Goal: Task Accomplishment & Management: Manage account settings

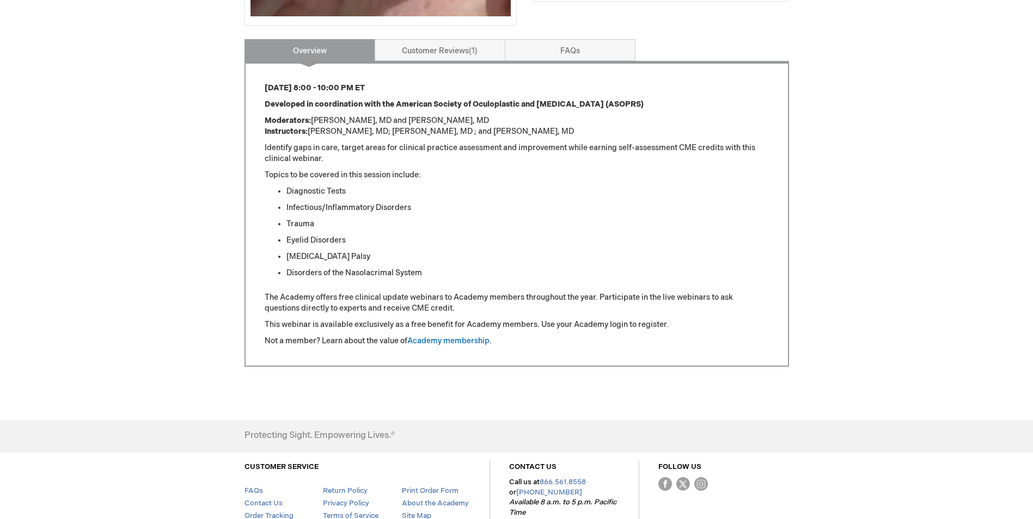
scroll to position [436, 0]
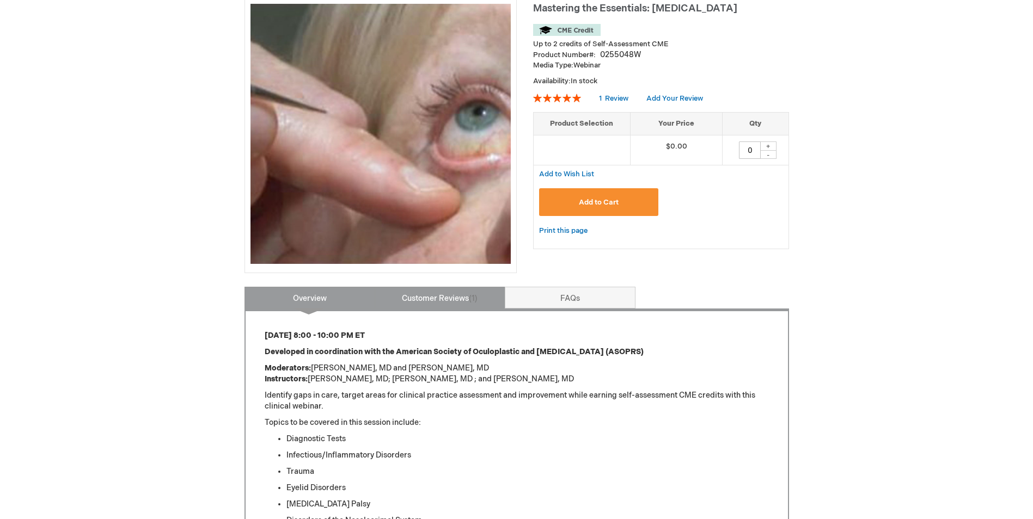
click at [446, 303] on link "Customer Reviews 1" at bounding box center [440, 298] width 131 height 22
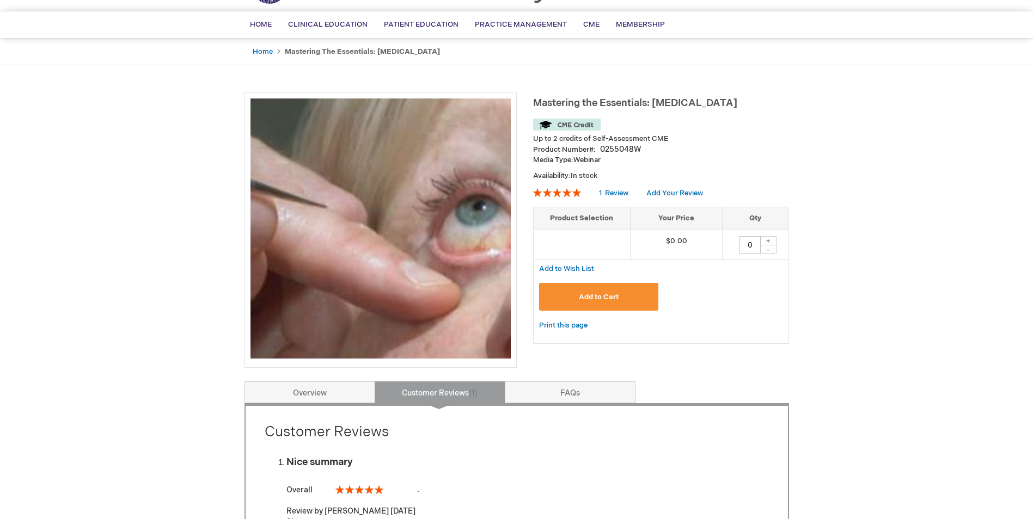
scroll to position [0, 0]
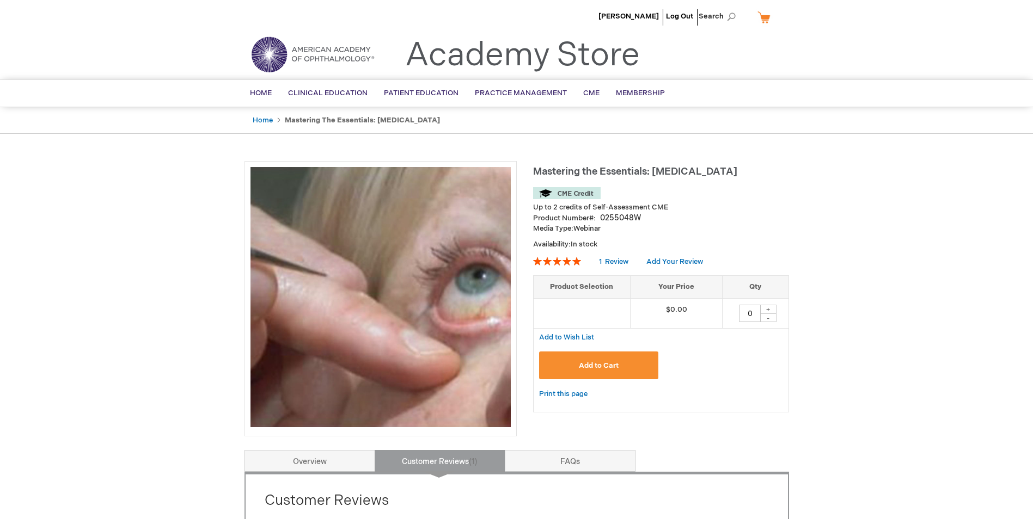
click at [593, 370] on span "Add to Cart" at bounding box center [599, 365] width 40 height 9
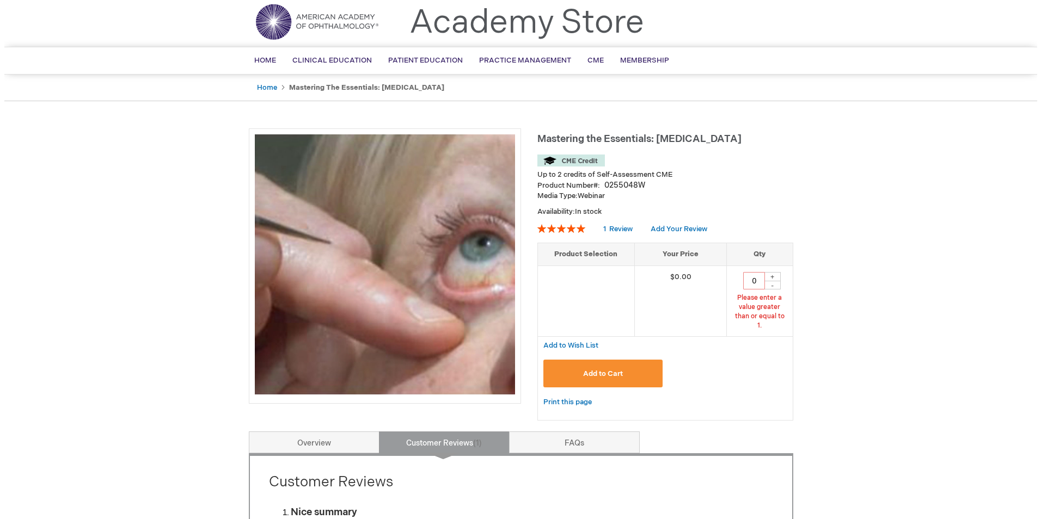
scroll to position [45, 0]
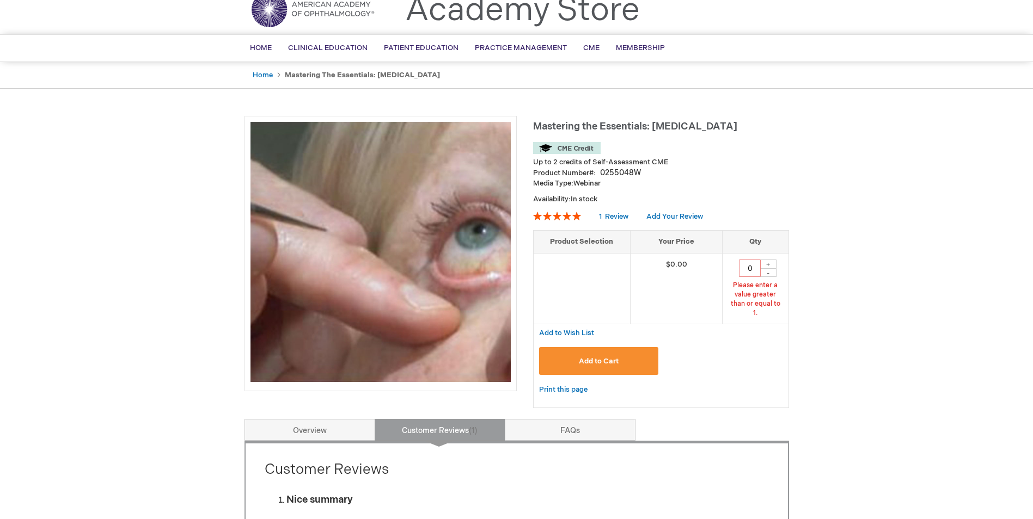
click at [770, 265] on div "+" at bounding box center [768, 264] width 16 height 9
type input "1"
click at [617, 357] on span "Add to Cart" at bounding box center [599, 361] width 40 height 9
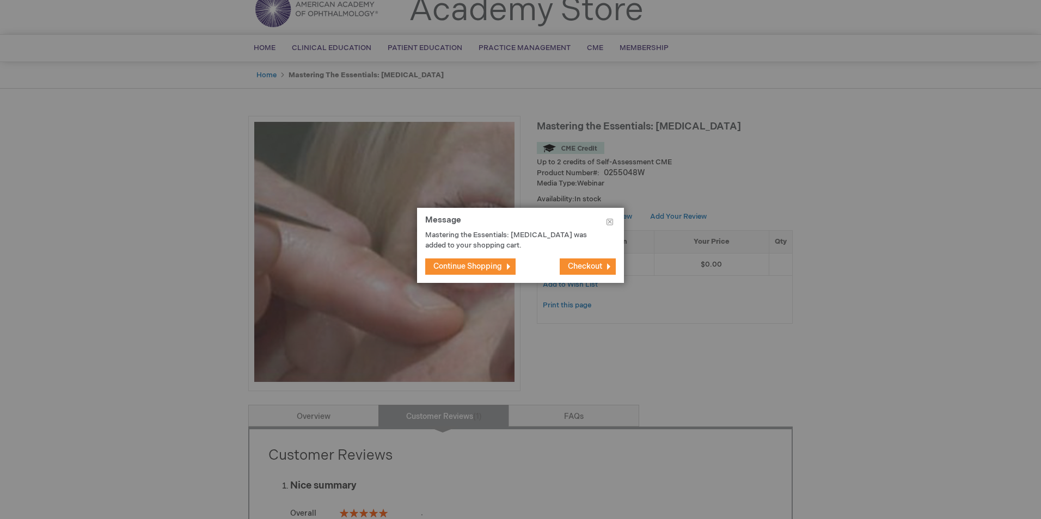
click at [584, 268] on span "Checkout" at bounding box center [585, 266] width 34 height 9
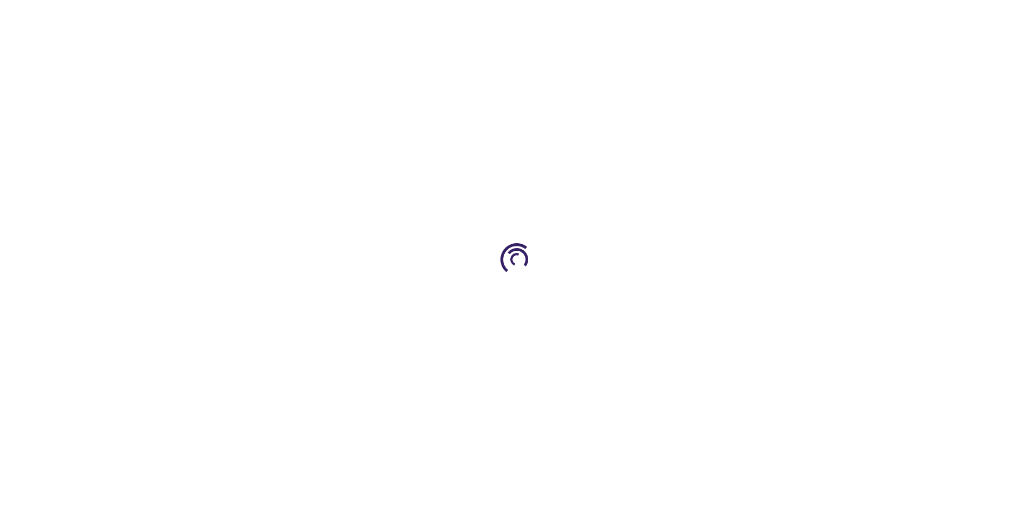
select select "US"
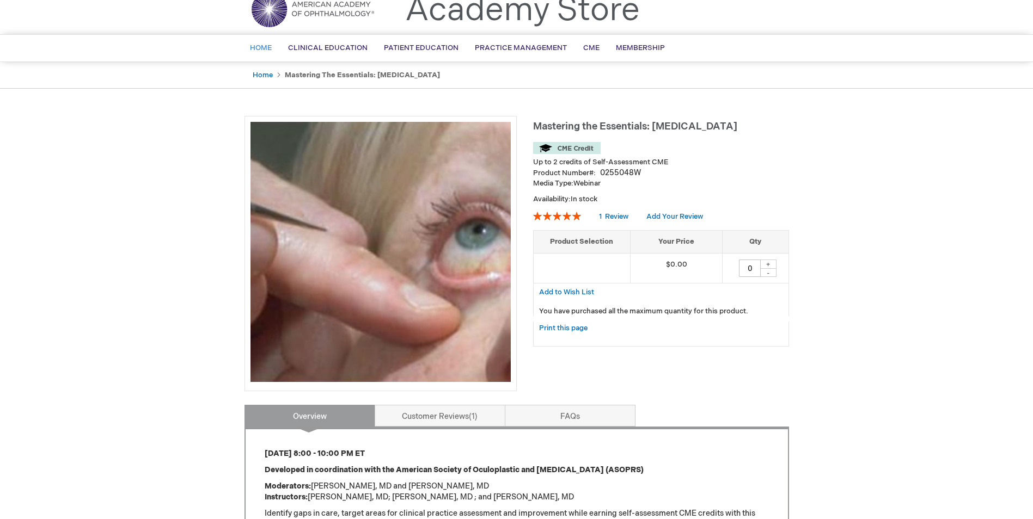
click at [268, 44] on span "Home" at bounding box center [261, 48] width 22 height 9
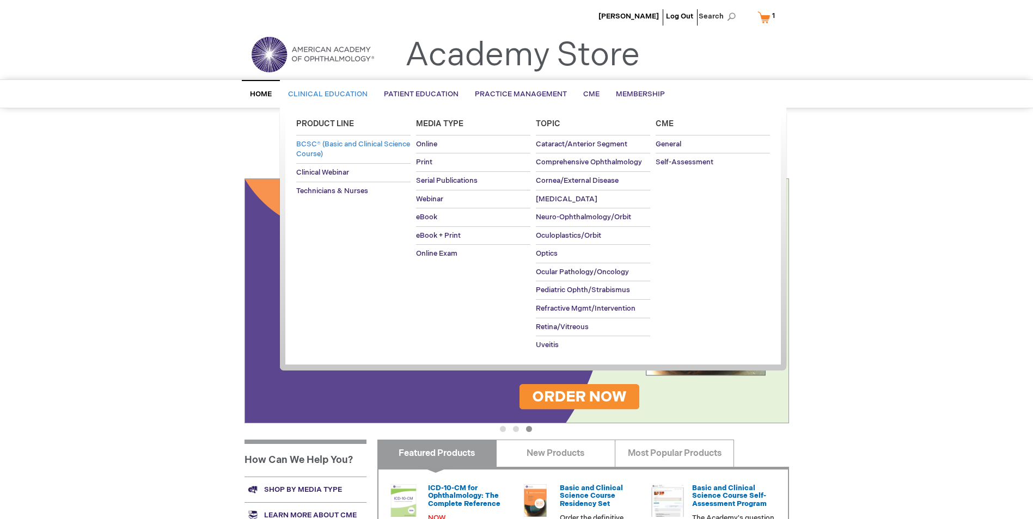
click at [315, 157] on span "BCSC® (Basic and Clinical Science Course)" at bounding box center [353, 149] width 114 height 19
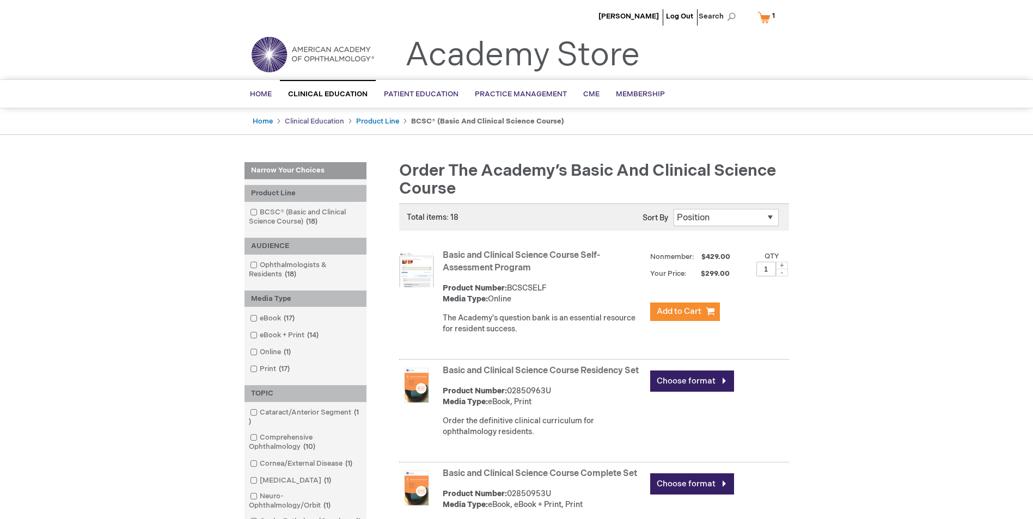
click at [312, 123] on link "Clinical Education" at bounding box center [314, 121] width 59 height 9
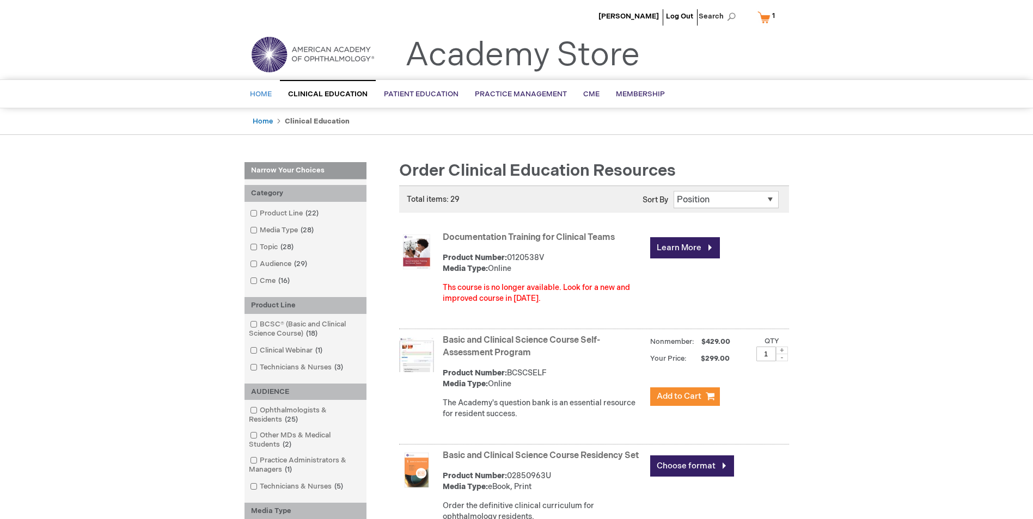
click at [271, 94] on span "Home" at bounding box center [261, 94] width 22 height 9
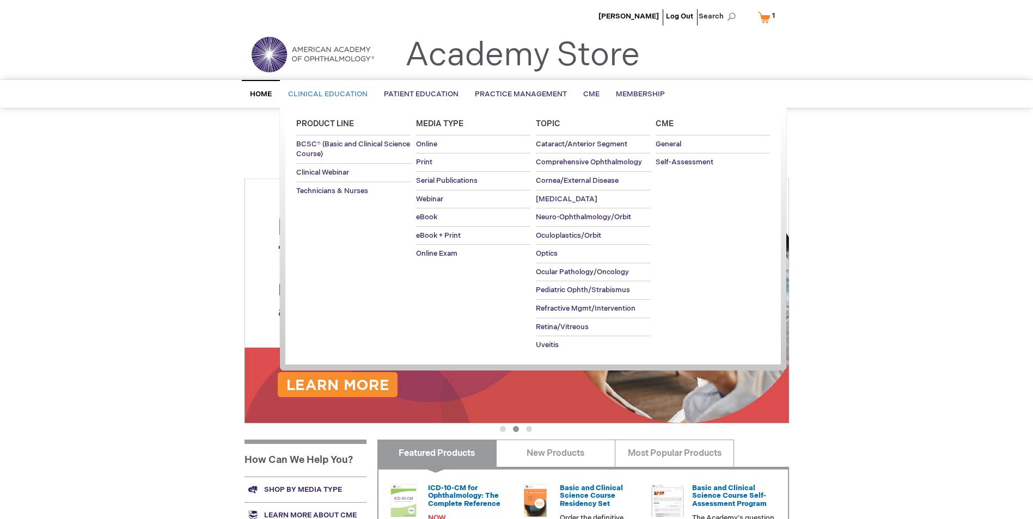
click at [338, 87] on link "Clinical Education" at bounding box center [328, 94] width 96 height 27
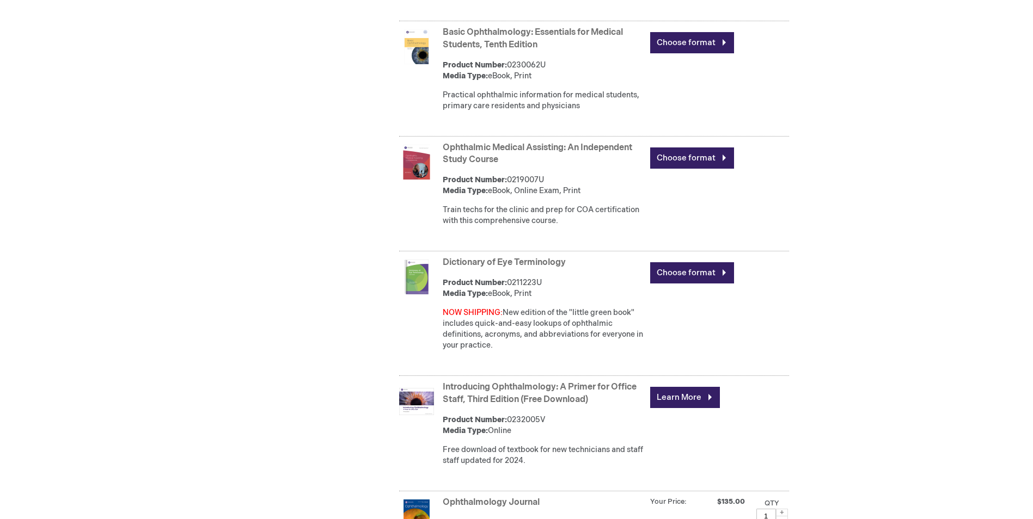
scroll to position [2461, 0]
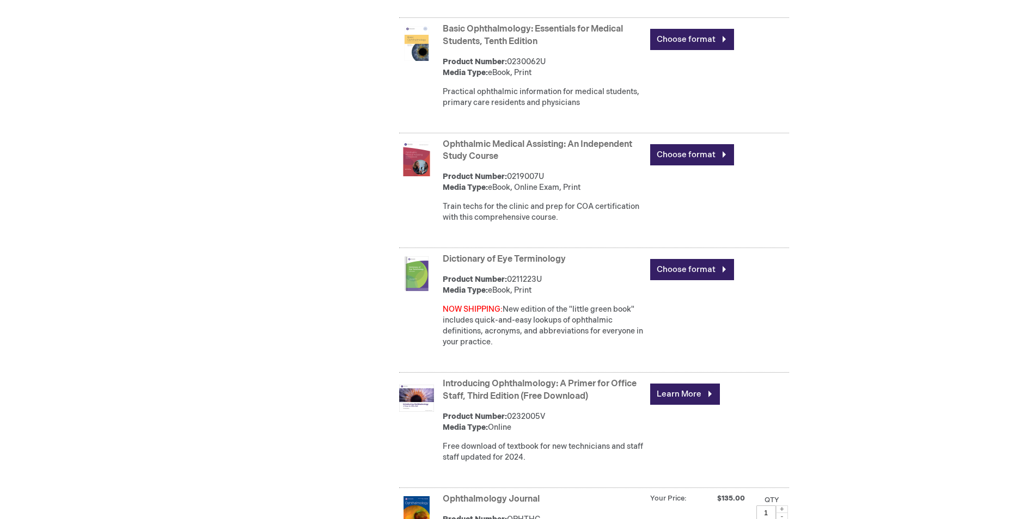
click at [525, 265] on link "Dictionary of Eye Terminology" at bounding box center [504, 259] width 123 height 10
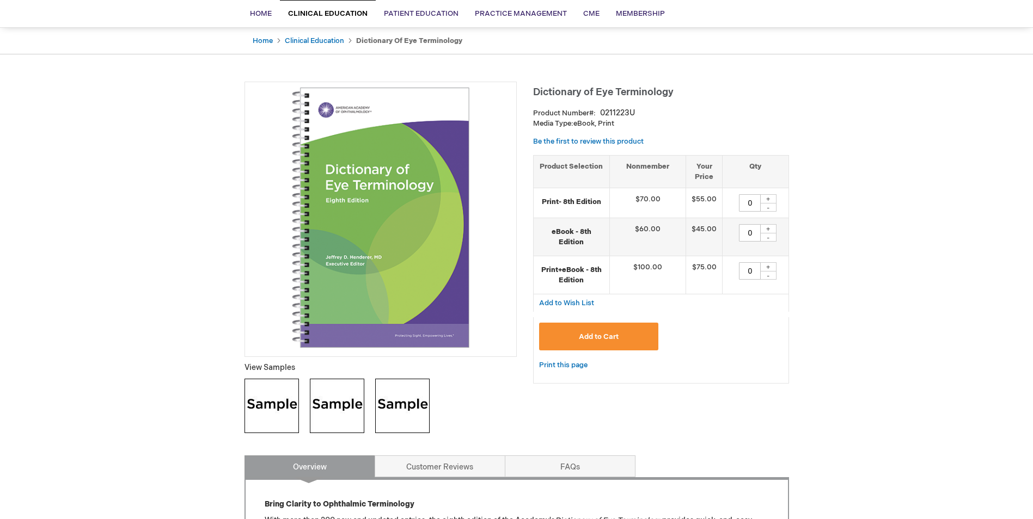
scroll to position [109, 0]
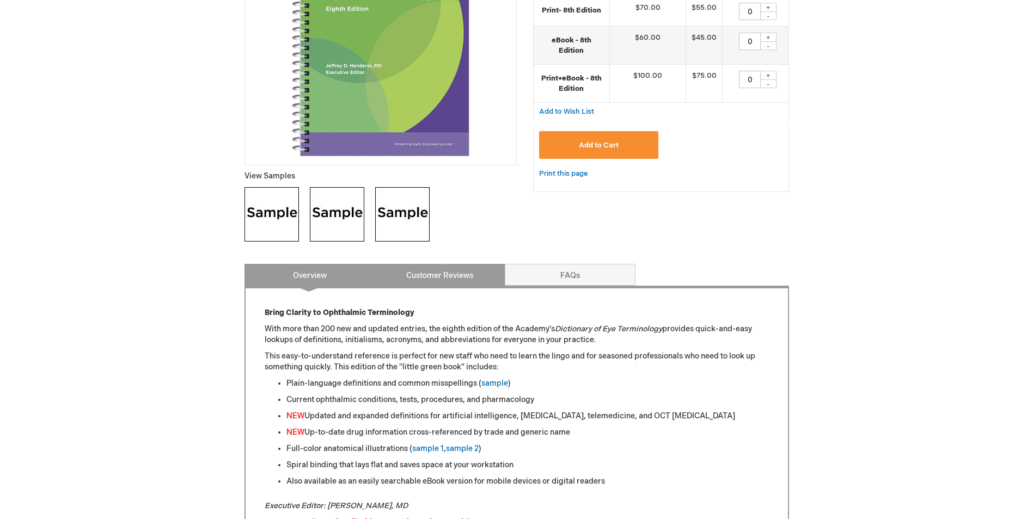
click at [439, 282] on link "Customer Reviews" at bounding box center [440, 275] width 131 height 22
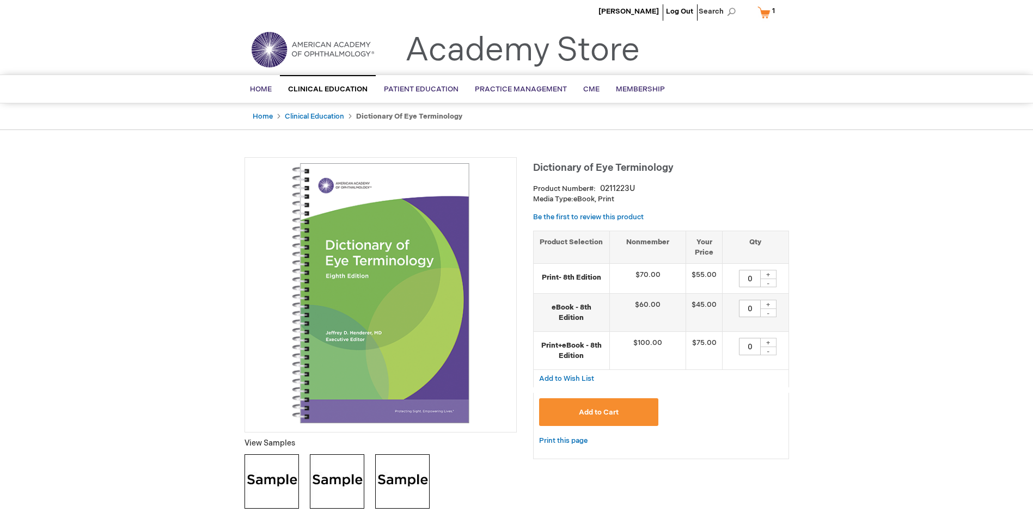
scroll to position [0, 0]
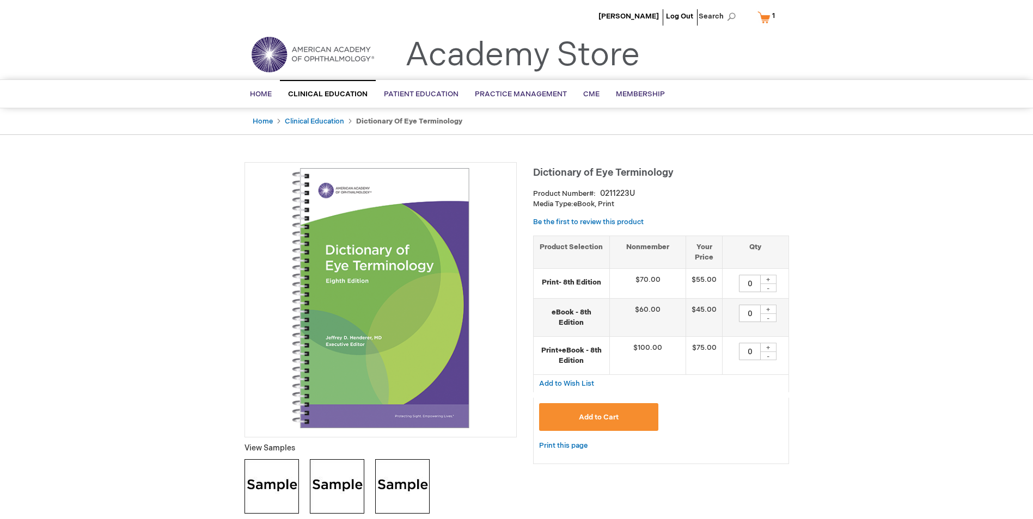
click at [437, 275] on img at bounding box center [380, 298] width 260 height 260
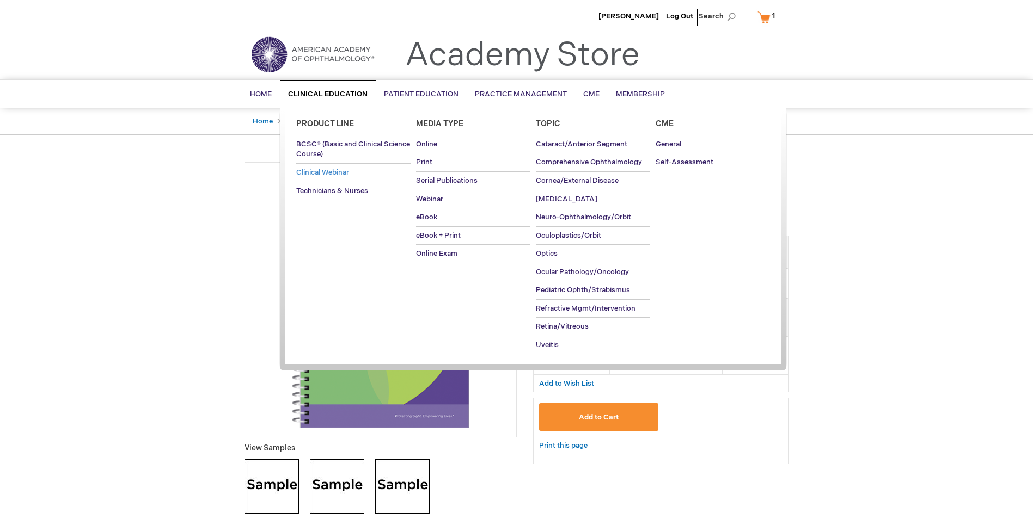
click at [338, 176] on span "Clinical Webinar" at bounding box center [322, 172] width 53 height 9
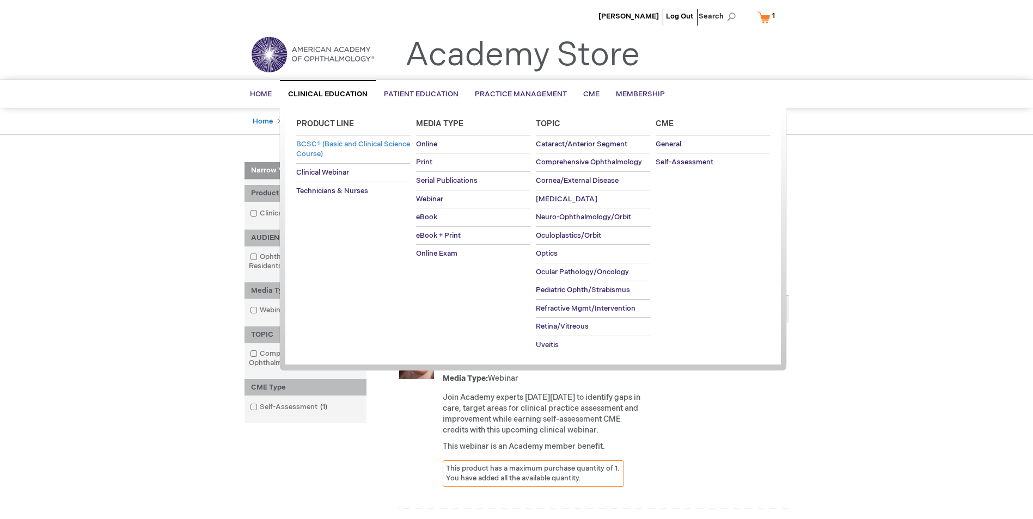
click at [328, 155] on span "BCSC® (Basic and Clinical Science Course)" at bounding box center [353, 149] width 114 height 19
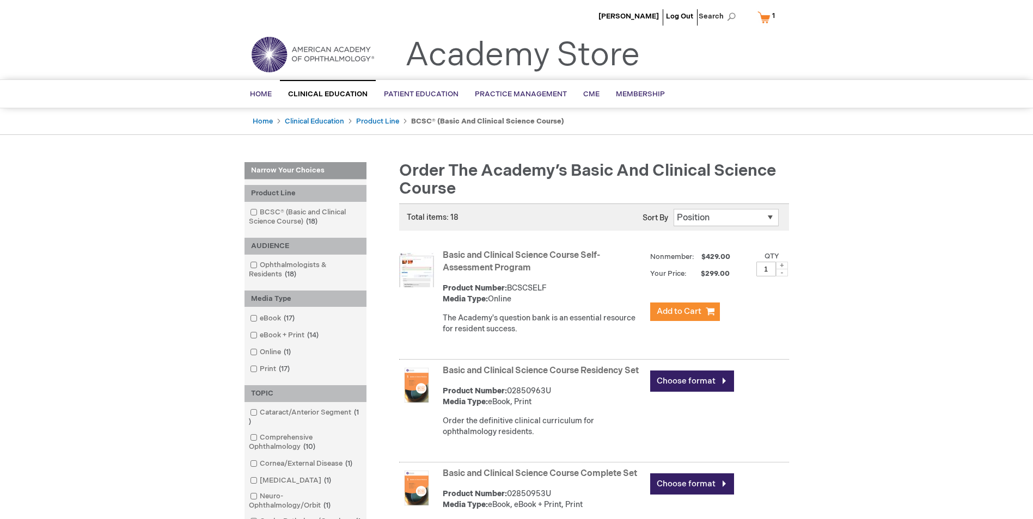
click at [494, 258] on link "Basic and Clinical Science Course Self-Assessment Program" at bounding box center [521, 261] width 157 height 23
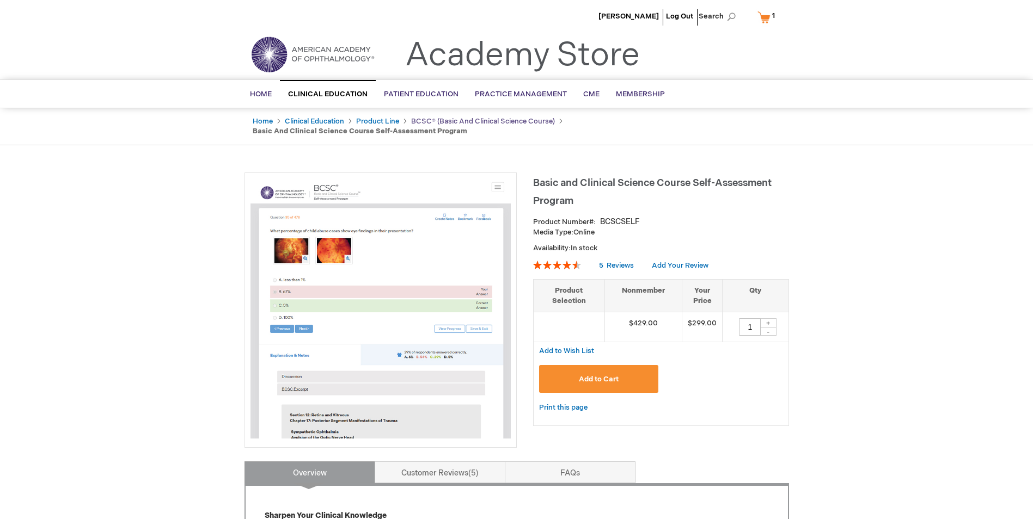
click at [438, 120] on link "BCSC® (Basic and Clinical Science Course)" at bounding box center [483, 121] width 144 height 9
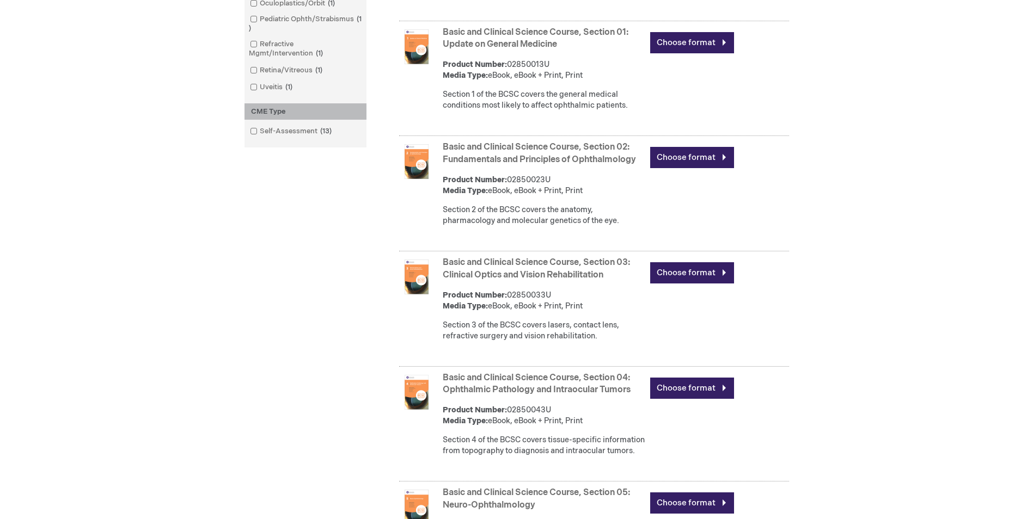
scroll to position [653, 0]
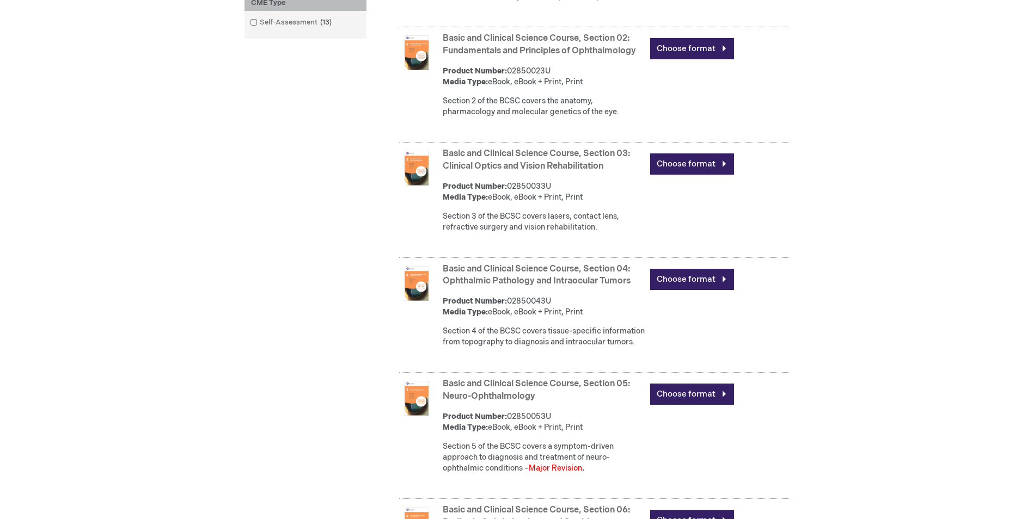
click at [543, 287] on strong "Basic and Clinical Science Course, Section 04: Ophthalmic Pathology and Intraoc…" at bounding box center [544, 275] width 202 height 25
click at [520, 402] on link "Basic and Clinical Science Course, Section 05: Neuro-Ophthalmology" at bounding box center [536, 390] width 187 height 23
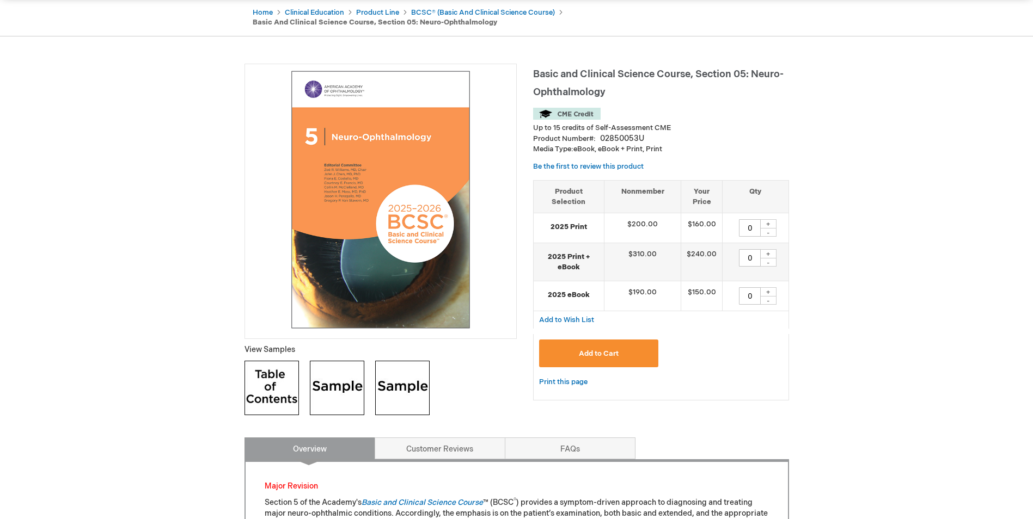
scroll to position [163, 0]
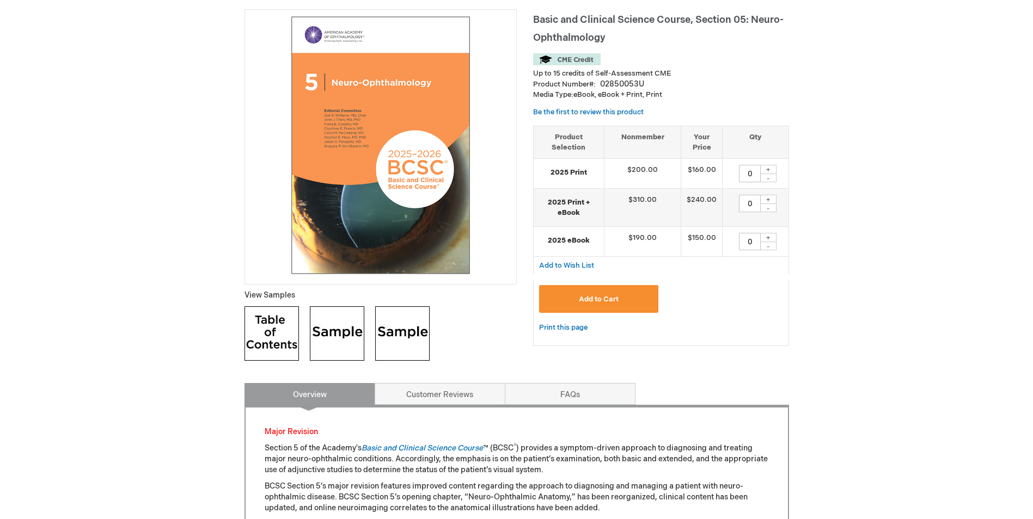
click at [352, 329] on img at bounding box center [337, 334] width 54 height 54
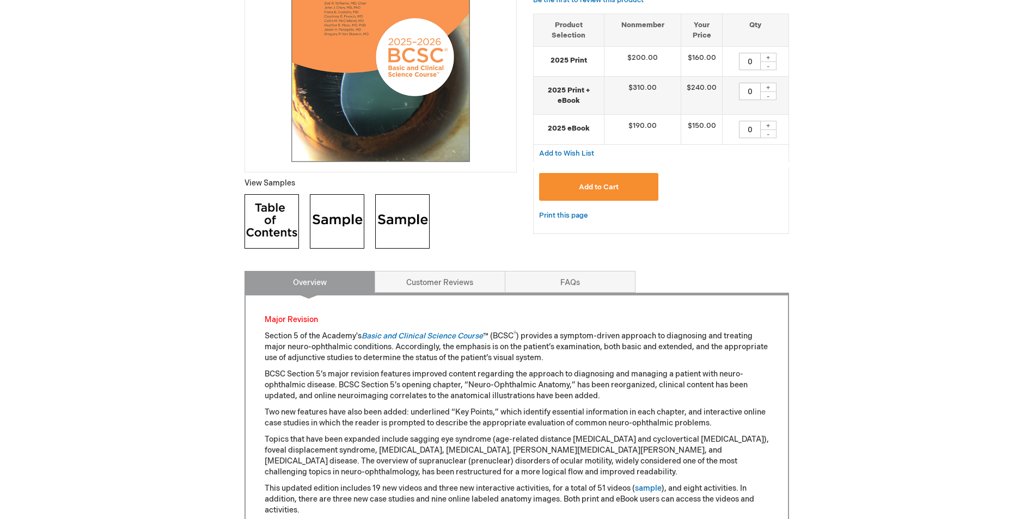
scroll to position [253, 0]
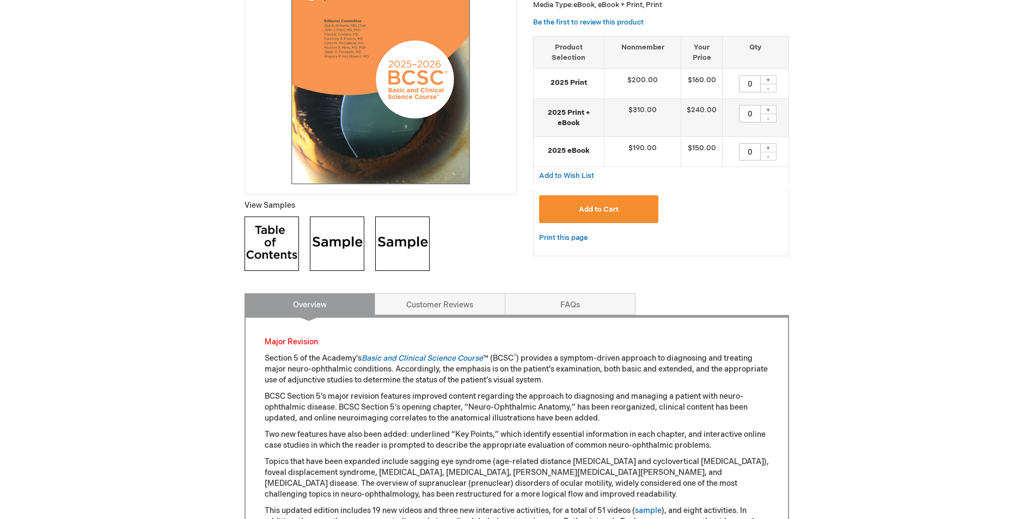
click at [420, 256] on img at bounding box center [402, 244] width 54 height 54
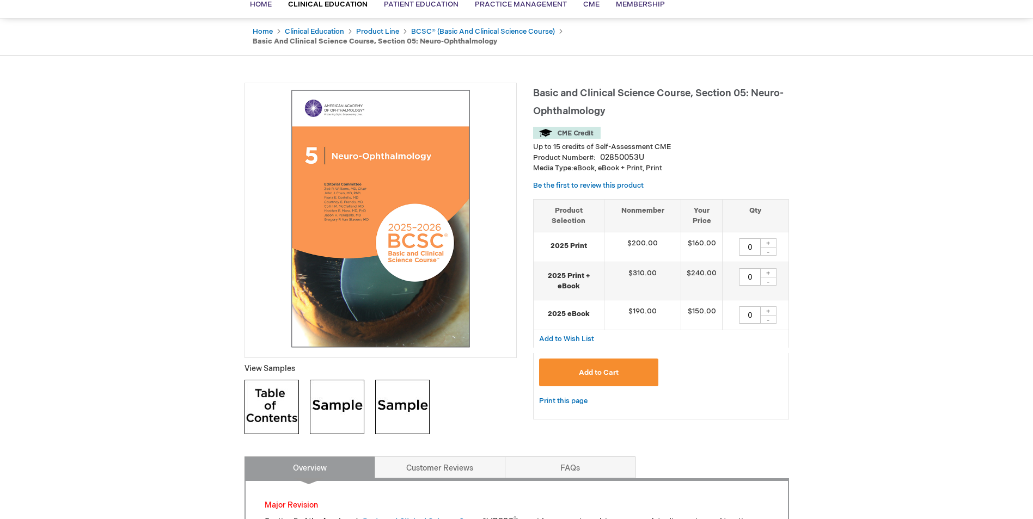
scroll to position [0, 0]
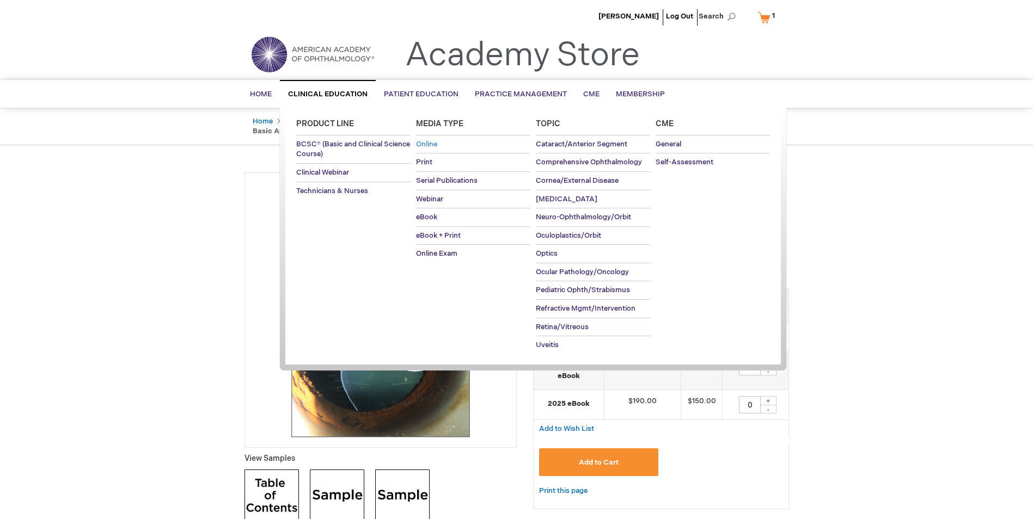
click at [436, 145] on span "Online" at bounding box center [426, 144] width 21 height 9
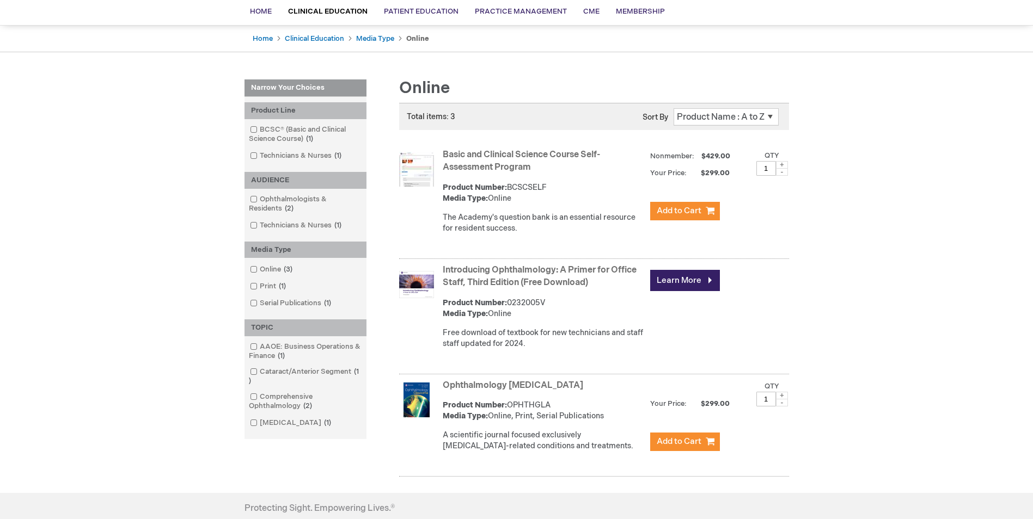
scroll to position [54, 0]
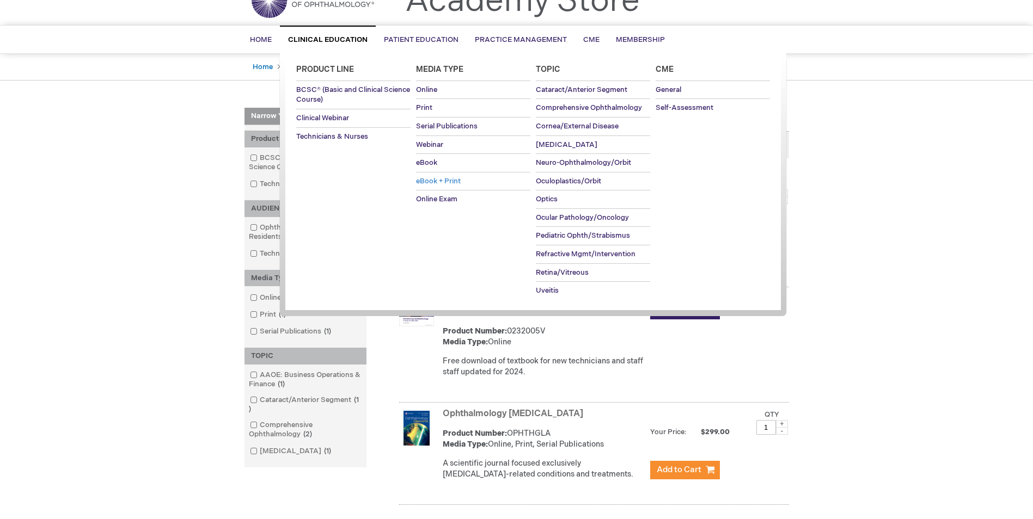
click at [431, 179] on span "eBook + Print" at bounding box center [438, 181] width 45 height 9
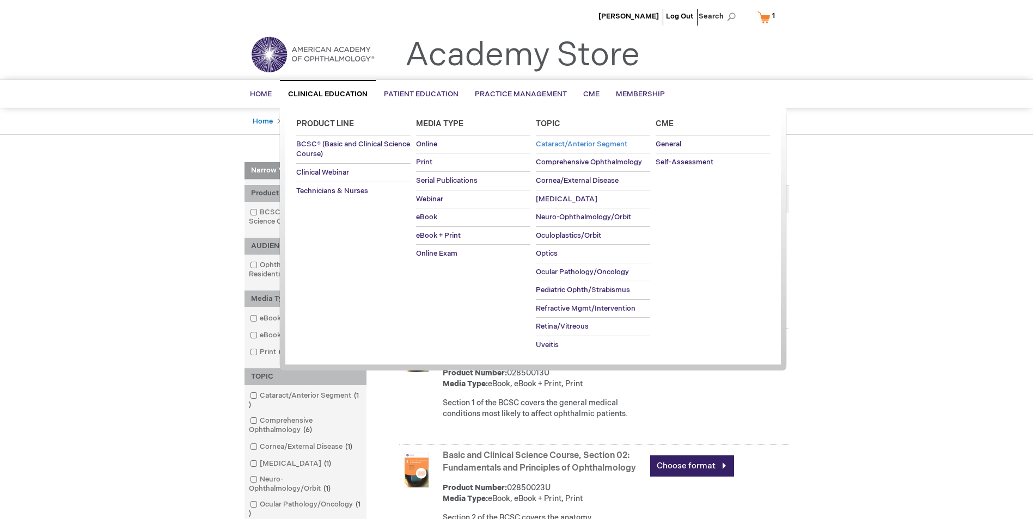
click at [594, 148] on span "Cataract/Anterior Segment" at bounding box center [581, 144] width 91 height 9
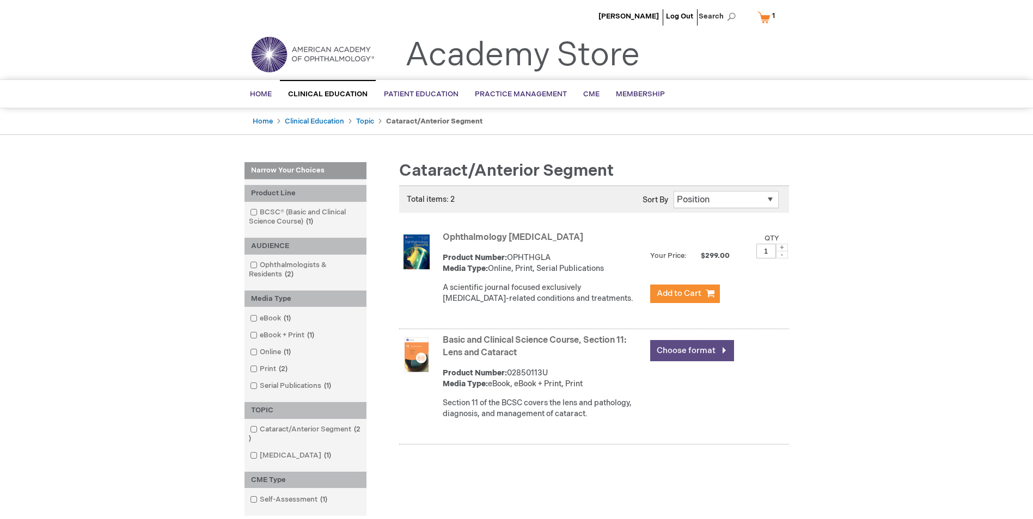
click at [699, 352] on link "Choose format" at bounding box center [692, 350] width 84 height 21
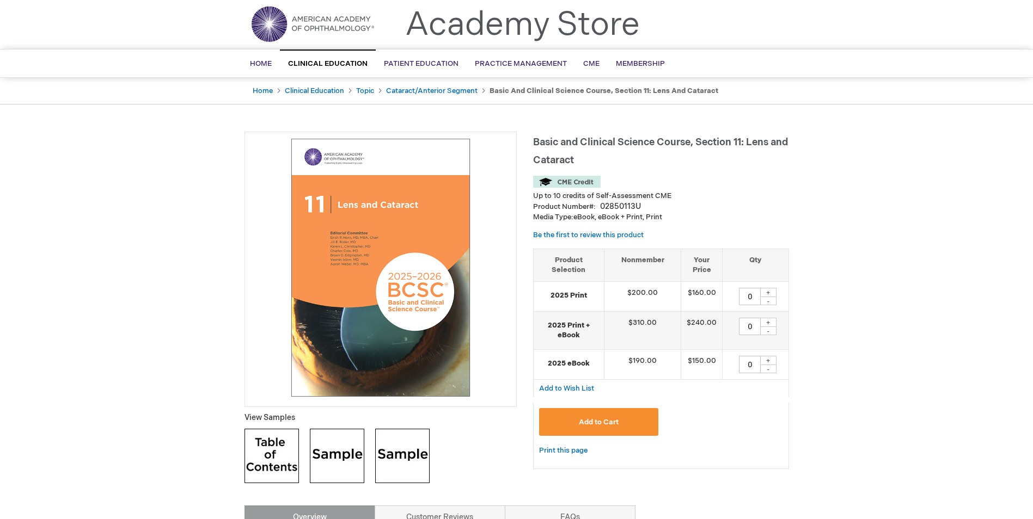
scroll to position [54, 0]
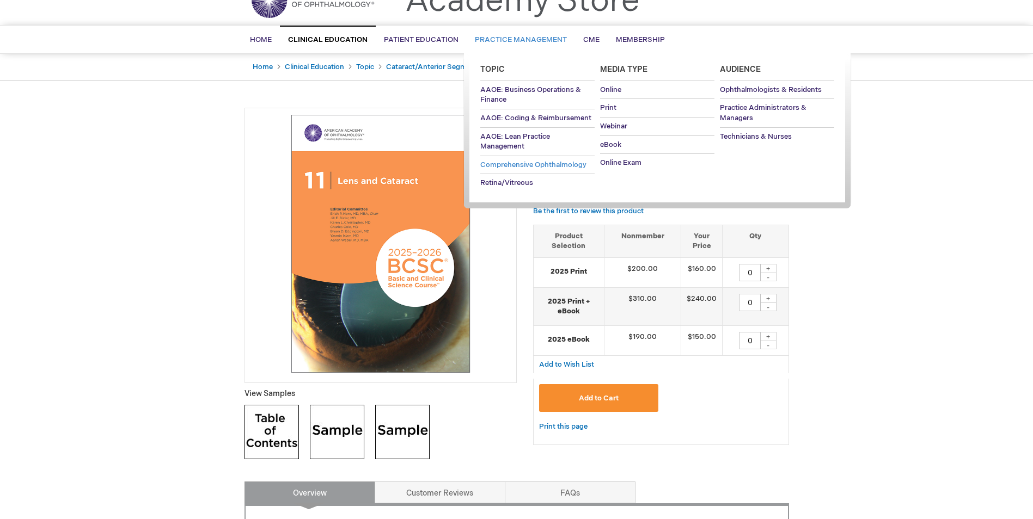
click at [486, 166] on span "Comprehensive Ophthalmology" at bounding box center [533, 165] width 106 height 9
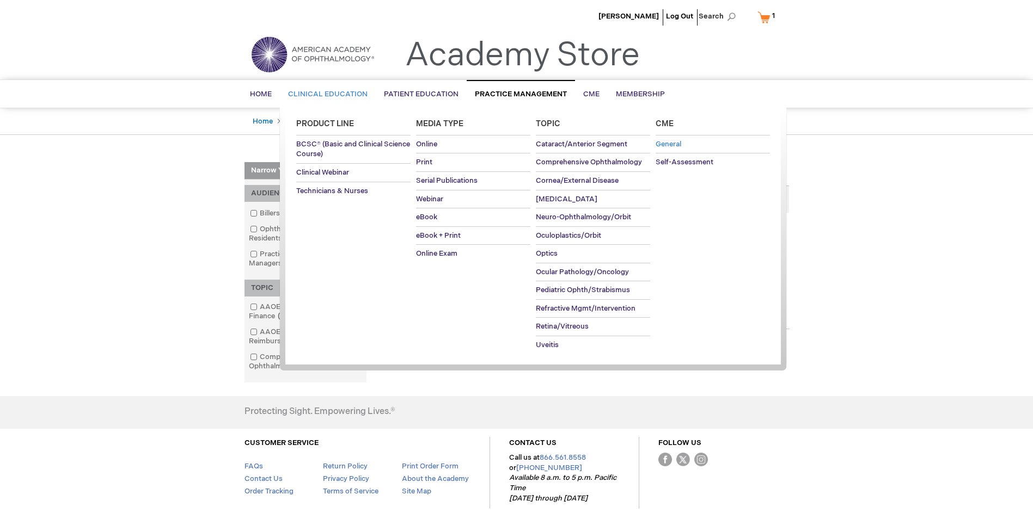
click at [687, 145] on link "General" at bounding box center [712, 145] width 114 height 18
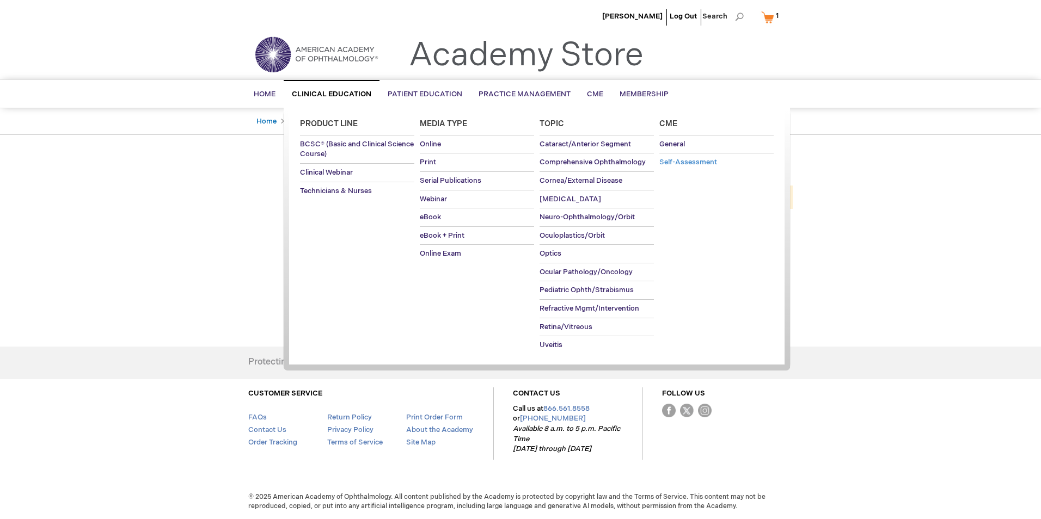
click at [714, 158] on span "Self-Assessment" at bounding box center [688, 162] width 58 height 9
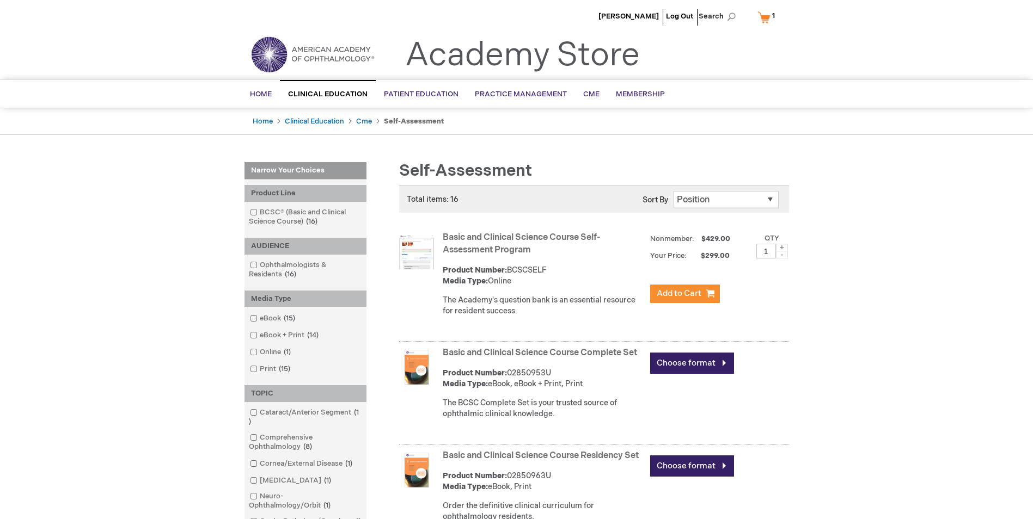
click at [359, 56] on img at bounding box center [312, 54] width 131 height 39
click at [638, 17] on span "[PERSON_NAME]" at bounding box center [628, 16] width 60 height 9
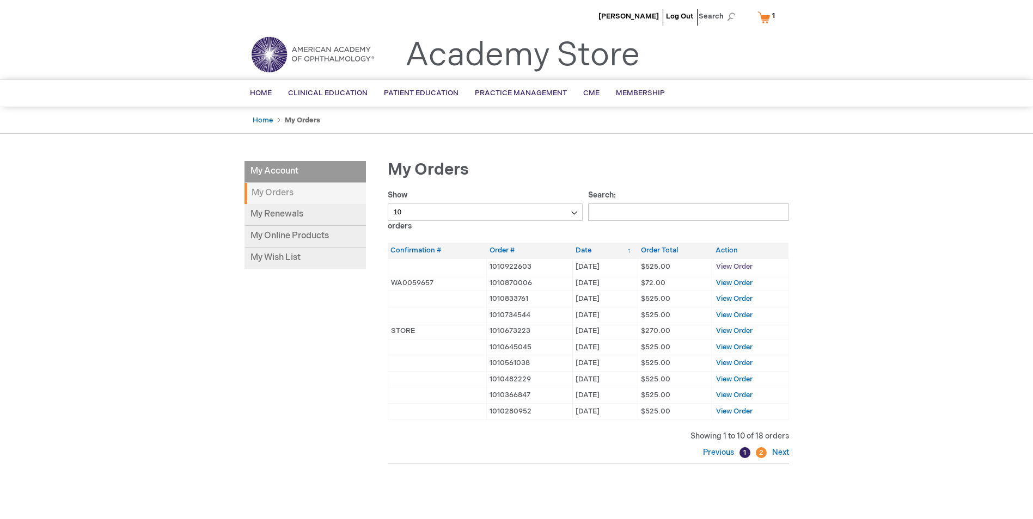
click at [730, 269] on span "View Order" at bounding box center [734, 266] width 36 height 9
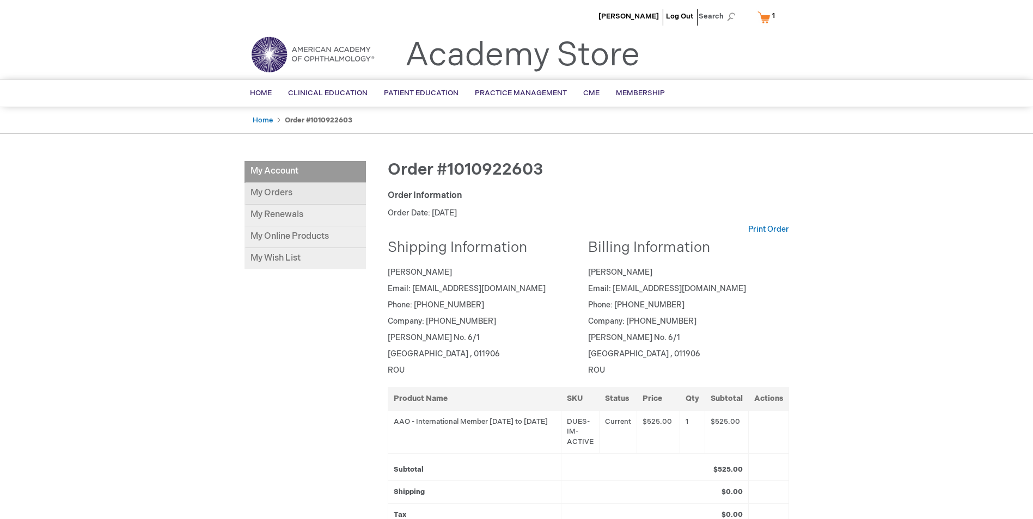
click at [271, 199] on link "My Orders" at bounding box center [304, 194] width 121 height 22
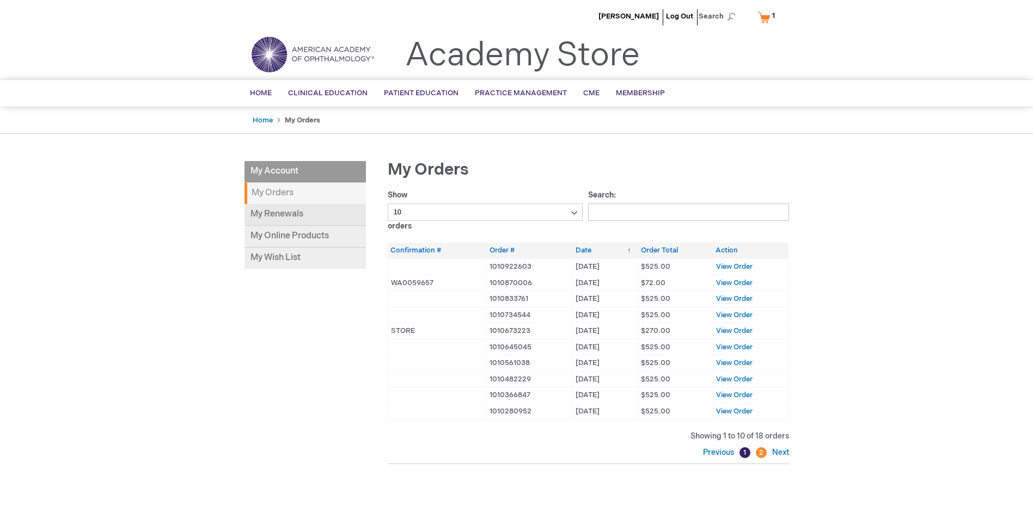
click at [283, 218] on link "My Renewals" at bounding box center [304, 215] width 121 height 22
click at [340, 58] on img at bounding box center [312, 54] width 131 height 39
